Goal: Ask a question: Seek information or help from site administrators or community

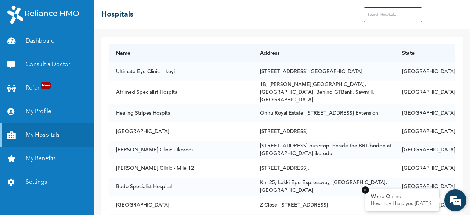
click at [401, 197] on div "We're Online!" at bounding box center [402, 197] width 62 height 6
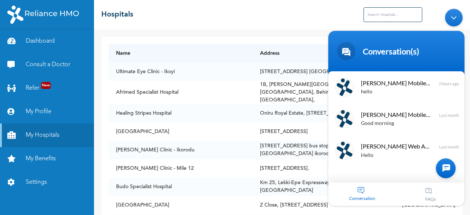
click at [358, 198] on span "Conversation" at bounding box center [362, 198] width 68 height 6
click at [444, 166] on div at bounding box center [446, 168] width 20 height 20
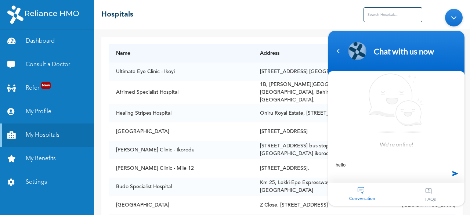
type textarea "hello"
click at [455, 173] on span at bounding box center [455, 173] width 11 height 11
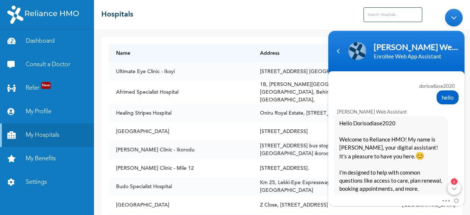
click at [456, 189] on div "2" at bounding box center [454, 187] width 13 height 13
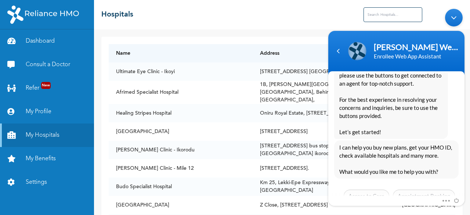
scroll to position [203, 0]
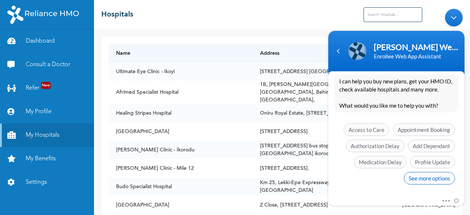
click at [437, 176] on span "See more options" at bounding box center [429, 178] width 51 height 12
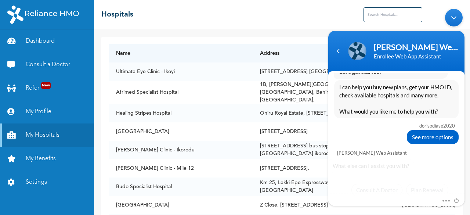
scroll to position [257, 0]
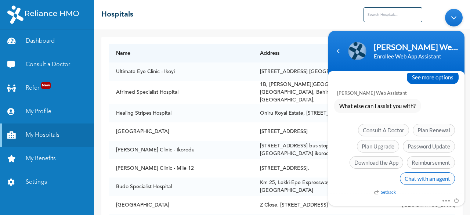
click at [427, 177] on span "Chat with an agent" at bounding box center [427, 178] width 55 height 12
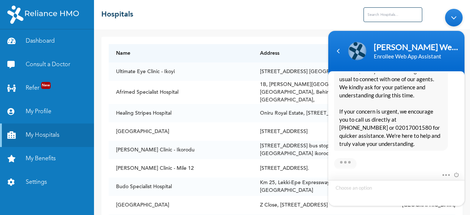
scroll to position [402, 0]
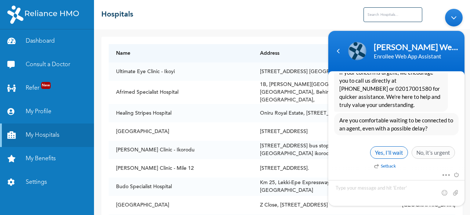
click at [387, 150] on span "Yes, I’ll wait" at bounding box center [389, 152] width 38 height 12
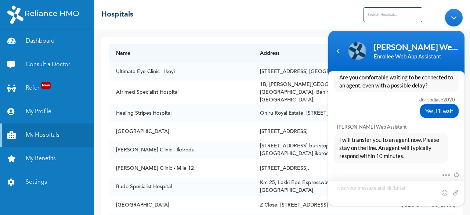
scroll to position [468, 0]
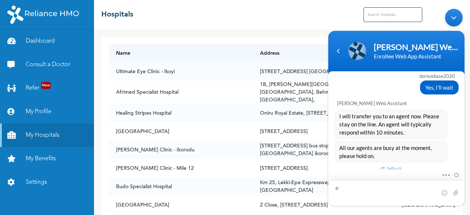
click at [347, 187] on textarea "o" at bounding box center [396, 193] width 136 height 26
type textarea "ok"
click at [453, 192] on span at bounding box center [455, 192] width 7 height 7
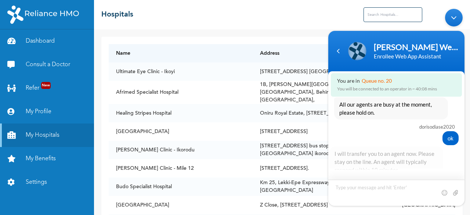
scroll to position [550, 0]
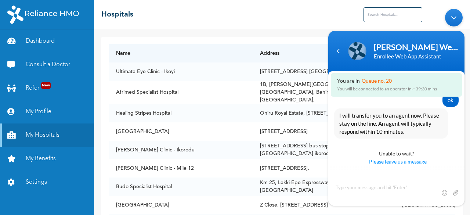
drag, startPoint x: 468, startPoint y: 40, endPoint x: 470, endPoint y: 63, distance: 23.2
drag, startPoint x: 470, startPoint y: 63, endPoint x: 314, endPoint y: 21, distance: 161.6
click at [314, 21] on div "☰ Hospitals" at bounding box center [282, 14] width 376 height 29
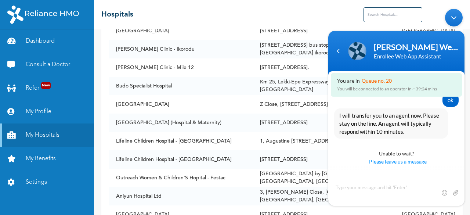
scroll to position [103, 0]
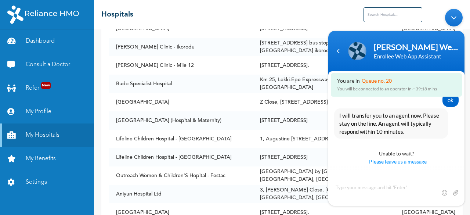
click at [467, 40] on body "[PERSON_NAME] Web Assistant Enrollee Web App Assistant You are in Queue no. 20 …" at bounding box center [397, 107] width 144 height 204
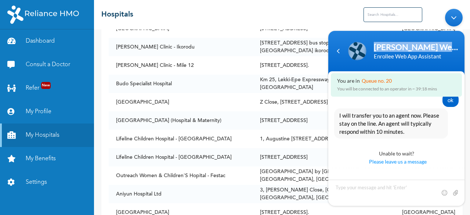
click at [467, 40] on body "[PERSON_NAME] Web Assistant Enrollee Web App Assistant You are in Queue no. 20 …" at bounding box center [397, 107] width 144 height 204
